Goal: Task Accomplishment & Management: Complete application form

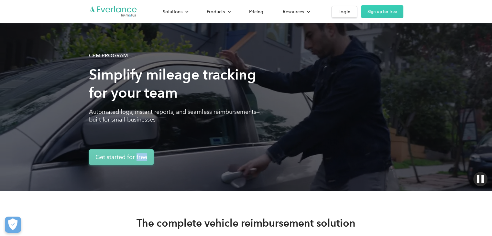
click at [103, 152] on link "Get started for free" at bounding box center [121, 157] width 65 height 16
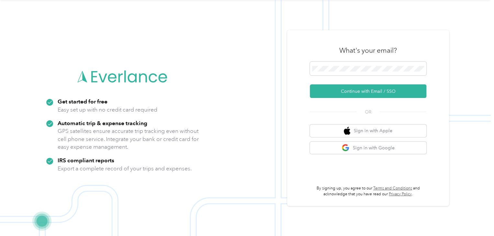
scroll to position [21, 0]
click at [66, 159] on strong "IRS compliant reports" at bounding box center [86, 160] width 57 height 7
click at [95, 157] on strong "IRS compliant reports" at bounding box center [86, 160] width 57 height 7
click at [93, 171] on p "Export a complete record of your trips and expenses." at bounding box center [125, 169] width 134 height 8
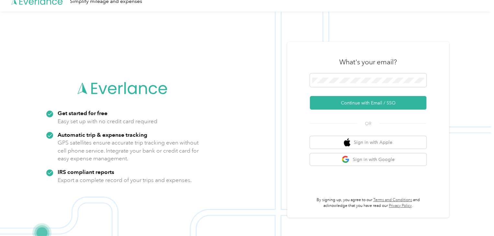
scroll to position [0, 0]
